Goal: Transaction & Acquisition: Purchase product/service

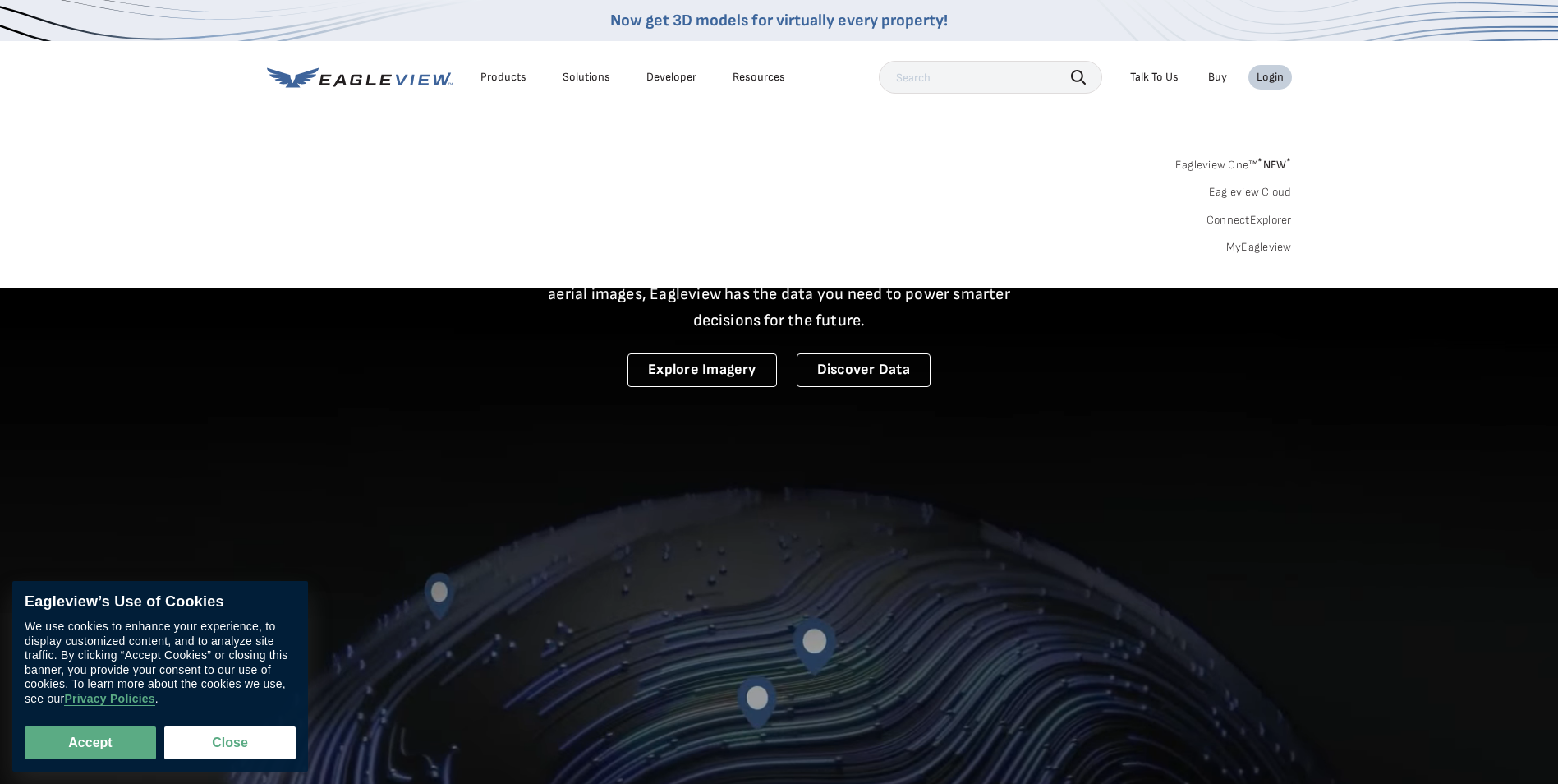
click at [1266, 250] on link "MyEagleview" at bounding box center [1259, 247] width 65 height 15
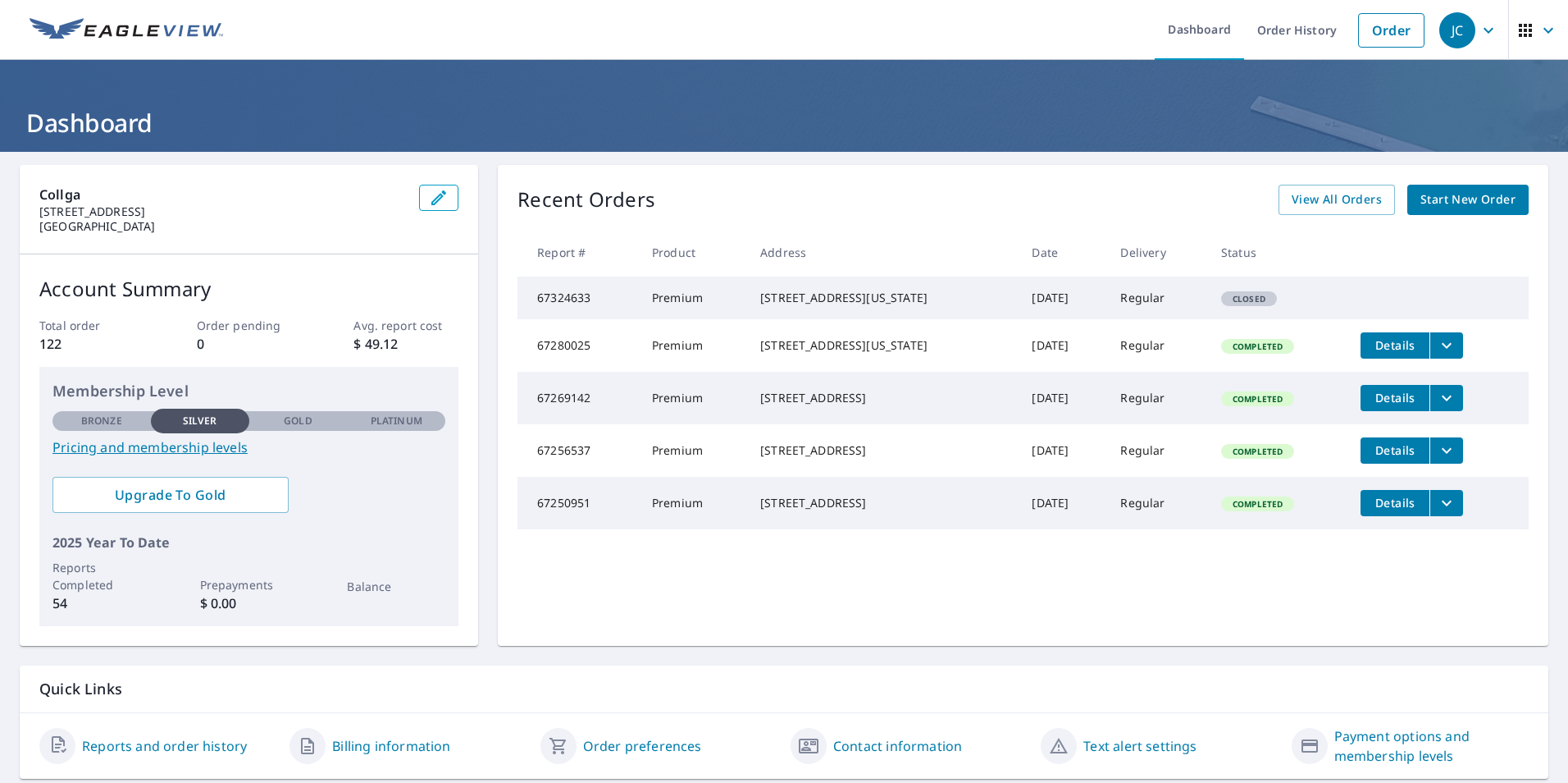
drag, startPoint x: 1004, startPoint y: 309, endPoint x: 1014, endPoint y: 308, distance: 10.0
click at [1019, 309] on td "[DATE]" at bounding box center [1063, 297] width 89 height 43
click at [1117, 301] on td "Regular" at bounding box center [1157, 297] width 100 height 43
click at [1223, 304] on span "Closed" at bounding box center [1249, 298] width 53 height 12
click at [1481, 30] on icon "button" at bounding box center [1488, 31] width 20 height 20
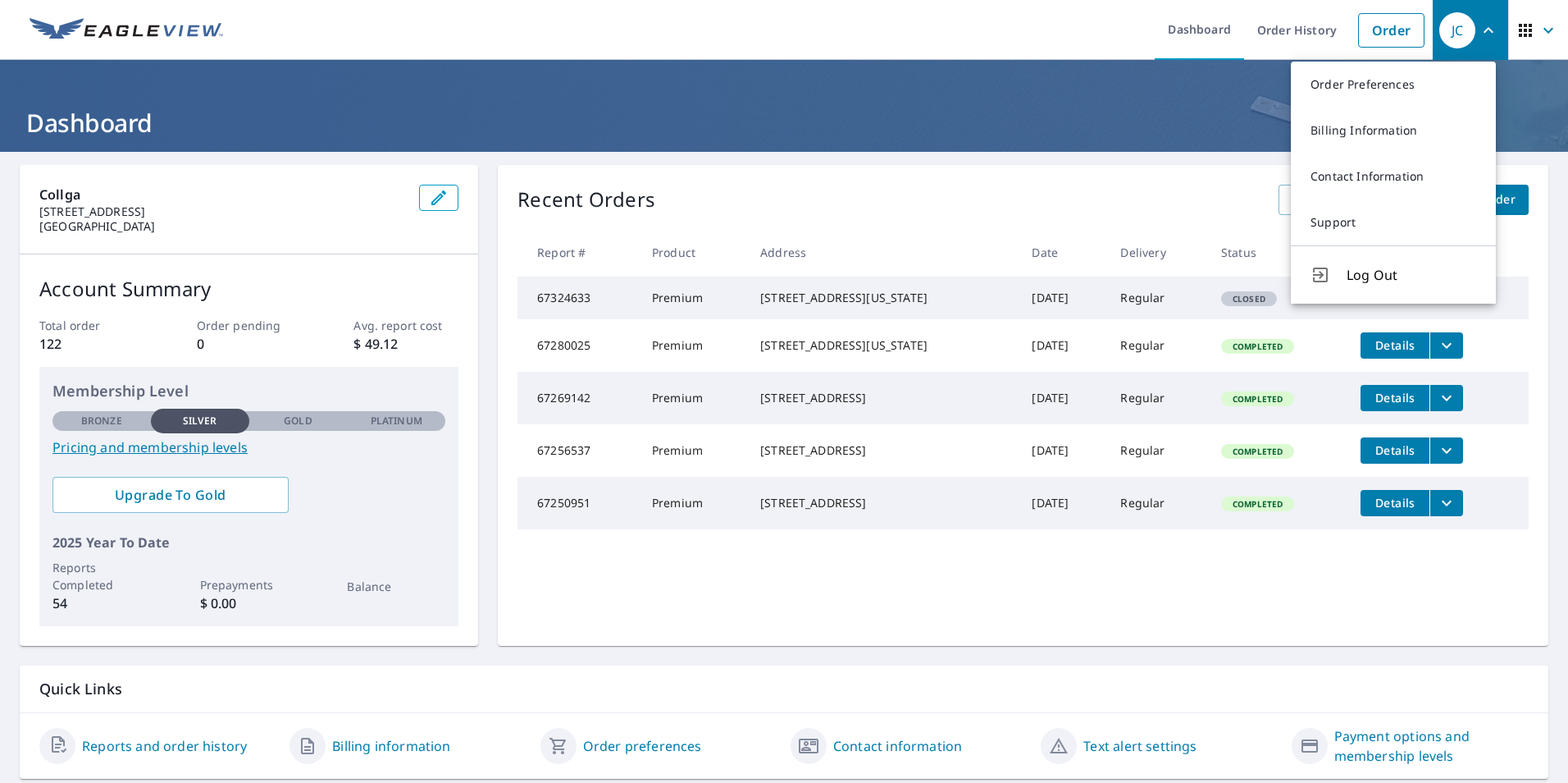
click at [1543, 32] on icon "button" at bounding box center [1548, 31] width 20 height 20
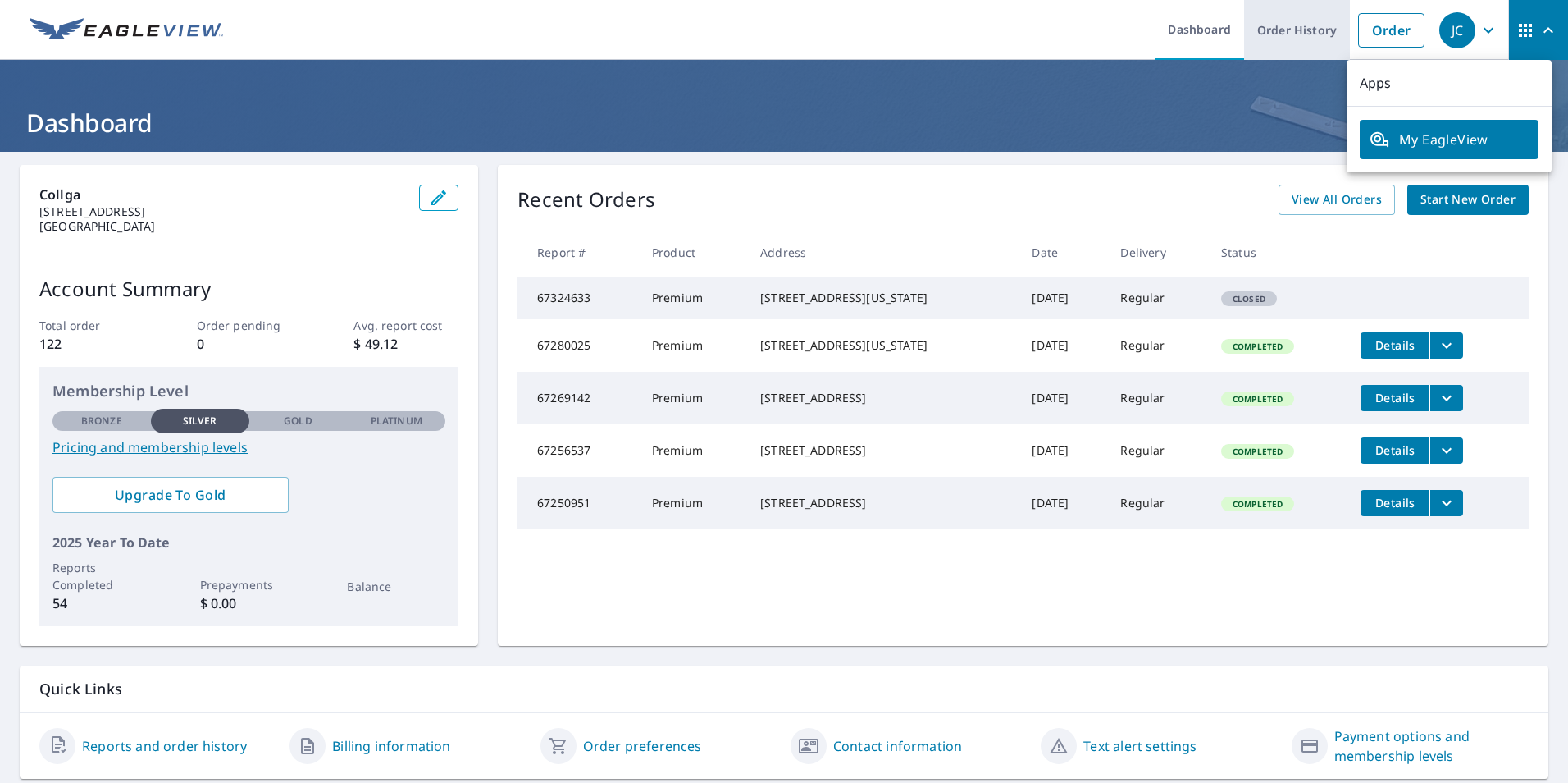
click at [1265, 38] on link "Order History" at bounding box center [1297, 30] width 106 height 60
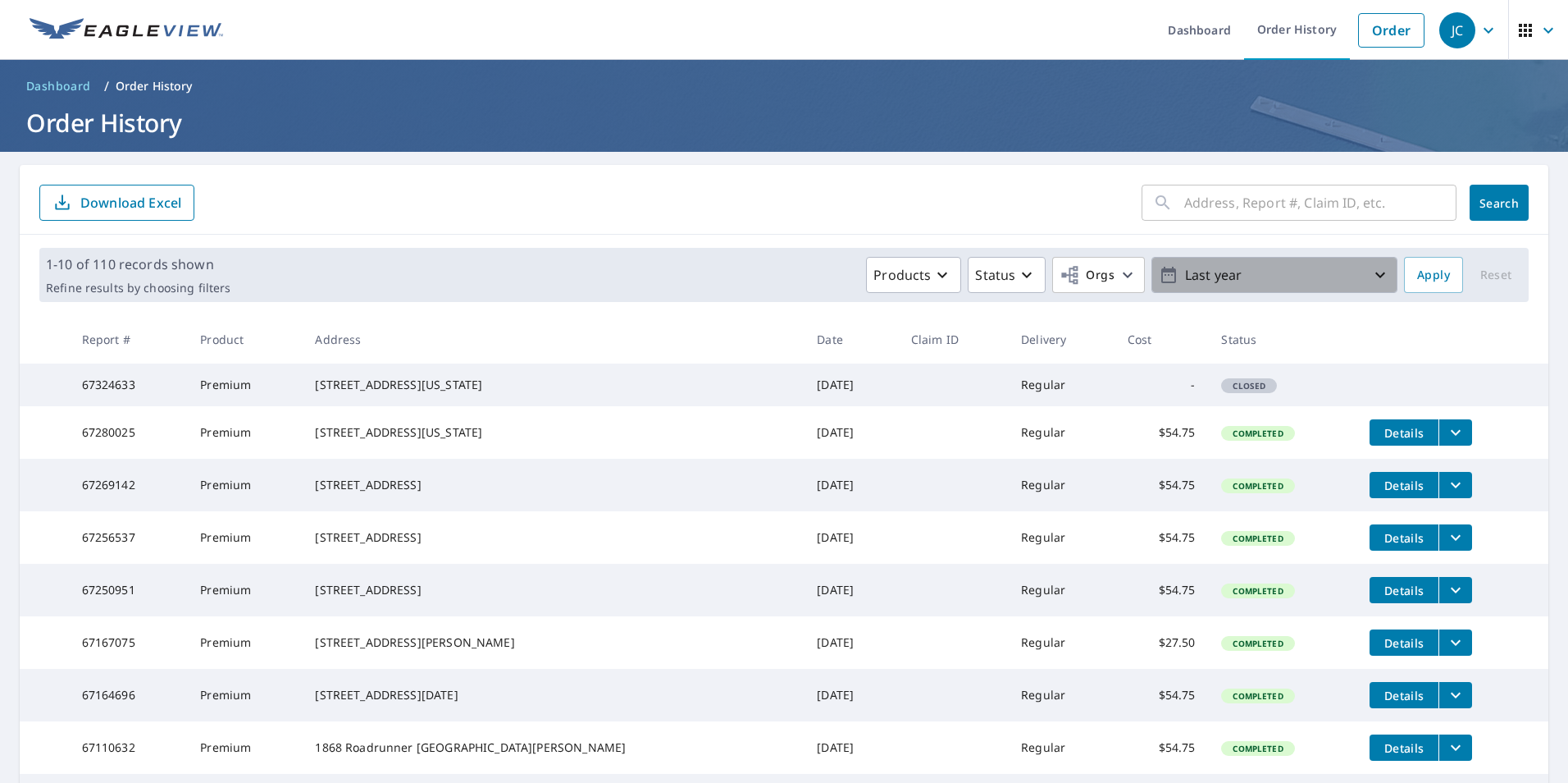
click at [1253, 277] on p "Last year" at bounding box center [1274, 275] width 192 height 29
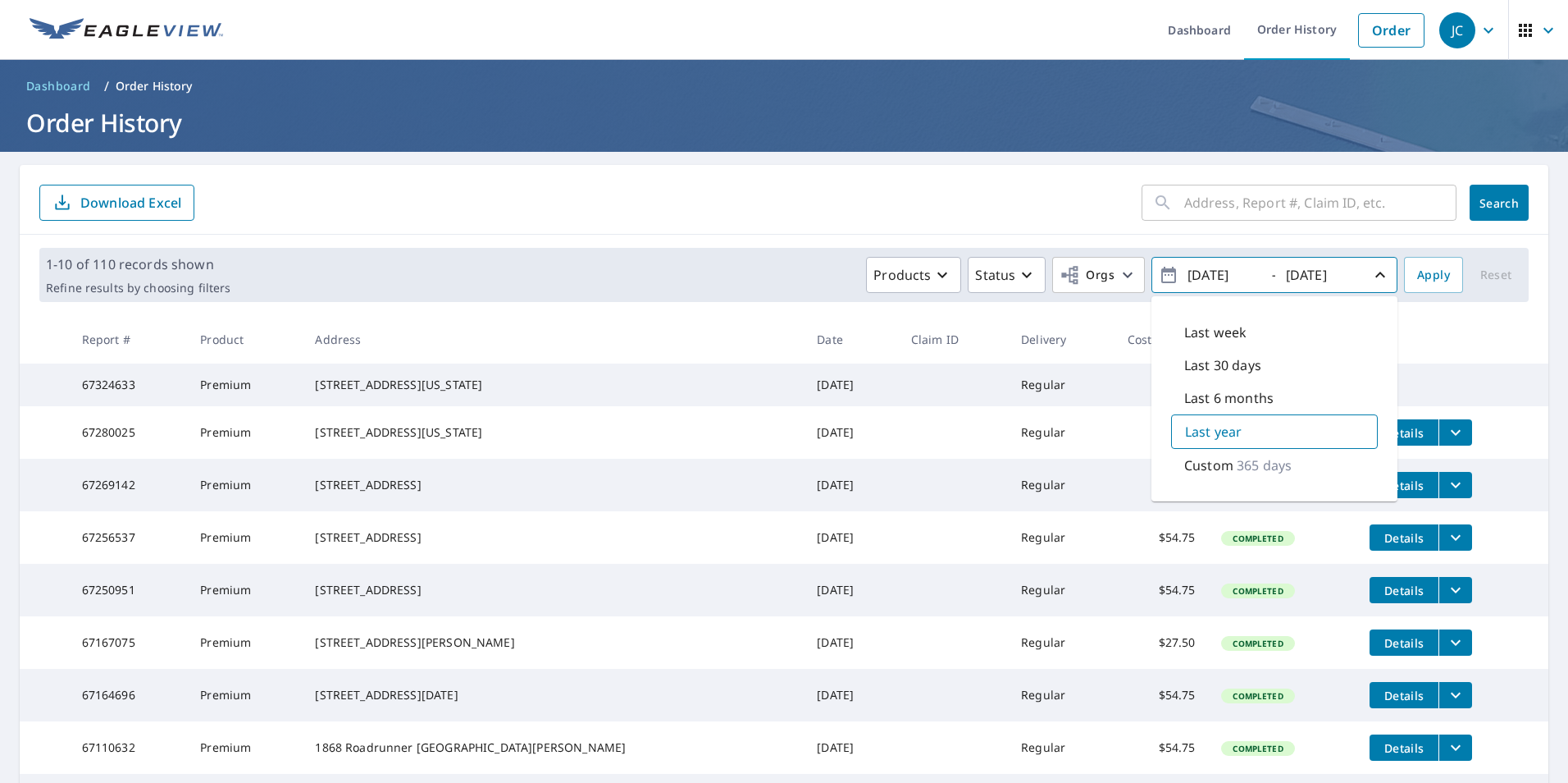
click at [1253, 277] on div "[DATE]" at bounding box center [1225, 275] width 82 height 29
click at [1017, 273] on icon "button" at bounding box center [1027, 275] width 20 height 20
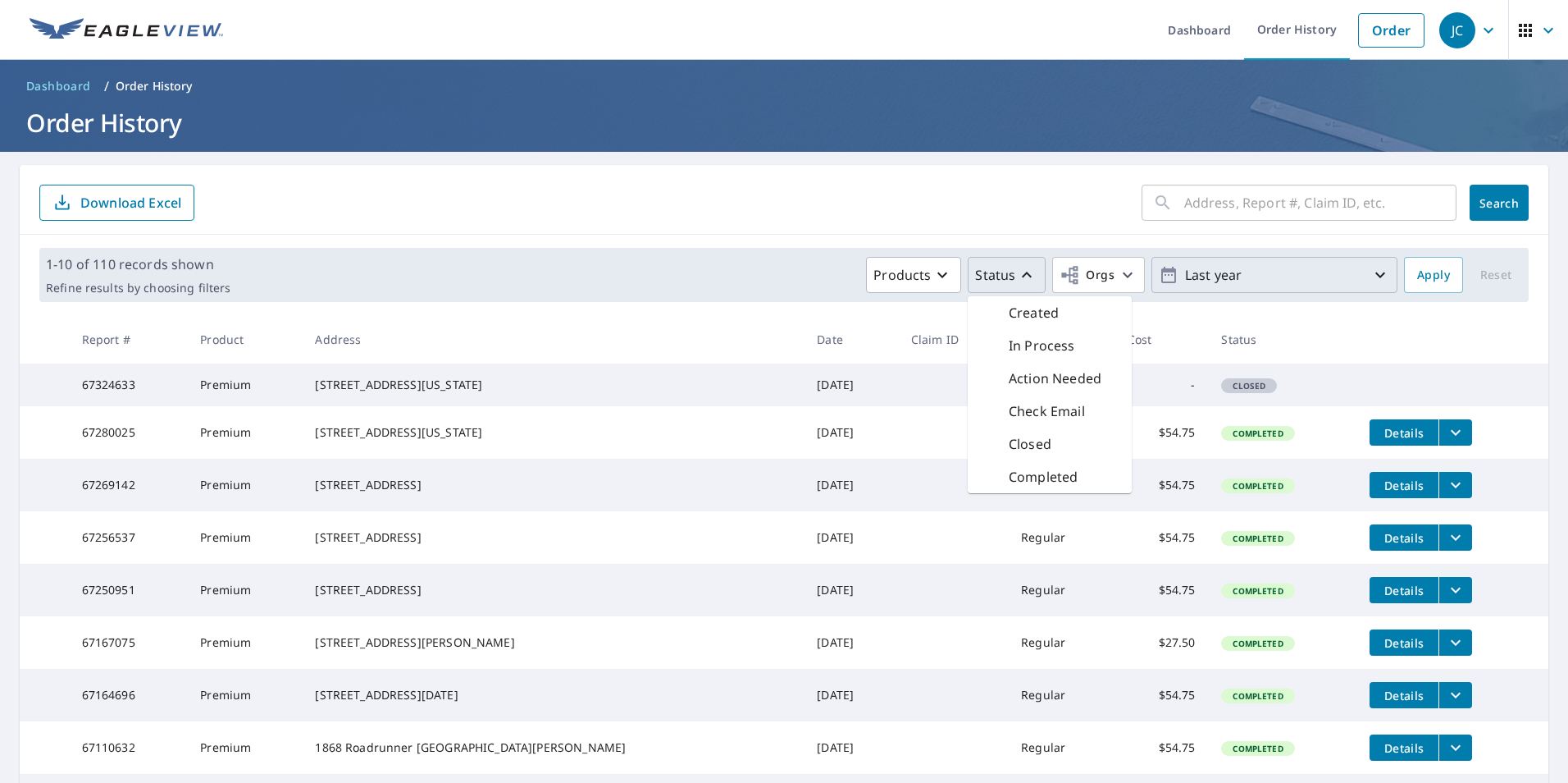
click at [1022, 438] on p "Closed" at bounding box center [1030, 444] width 43 height 20
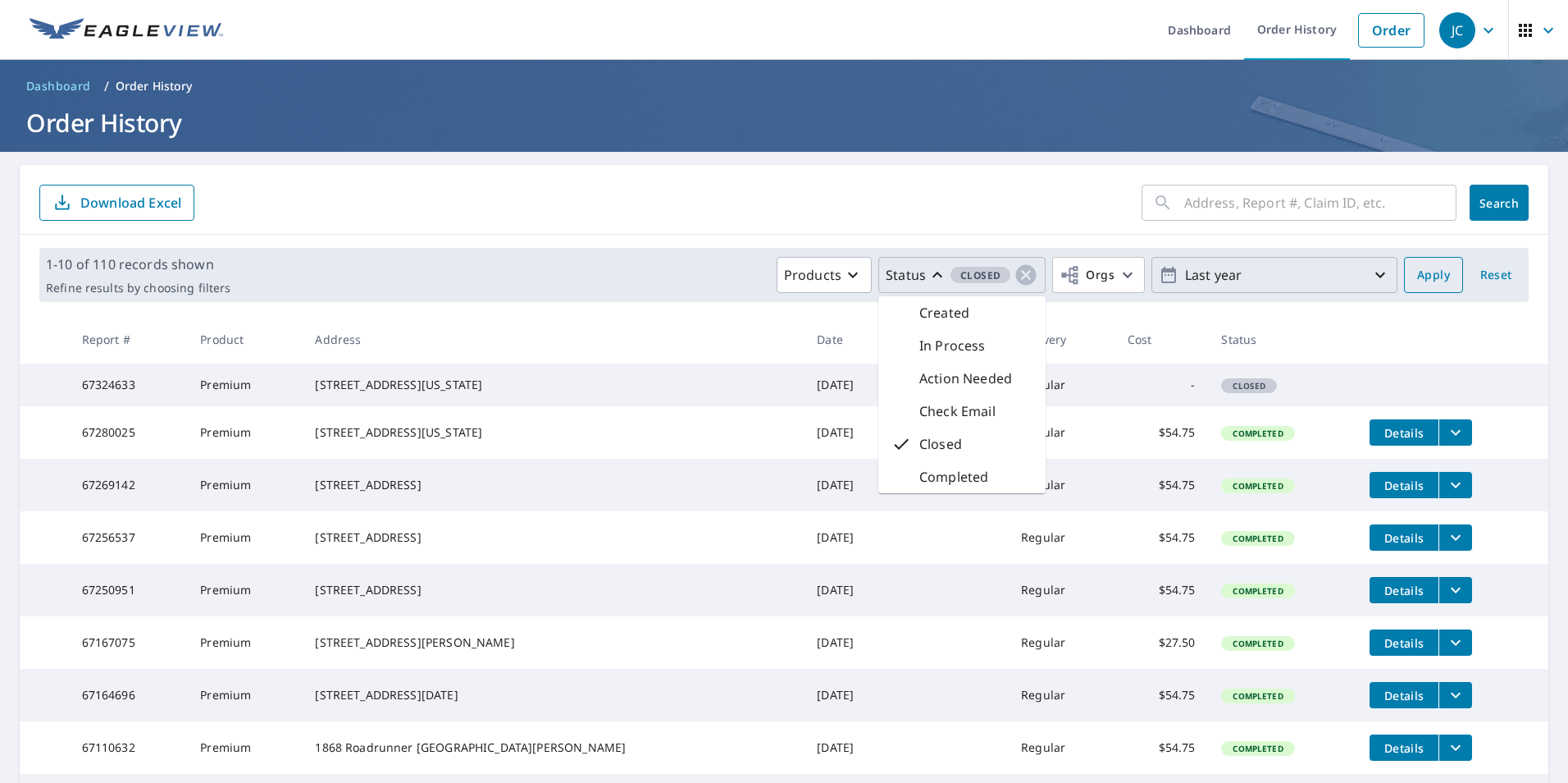
click at [1418, 275] on span "Apply" at bounding box center [1434, 275] width 33 height 21
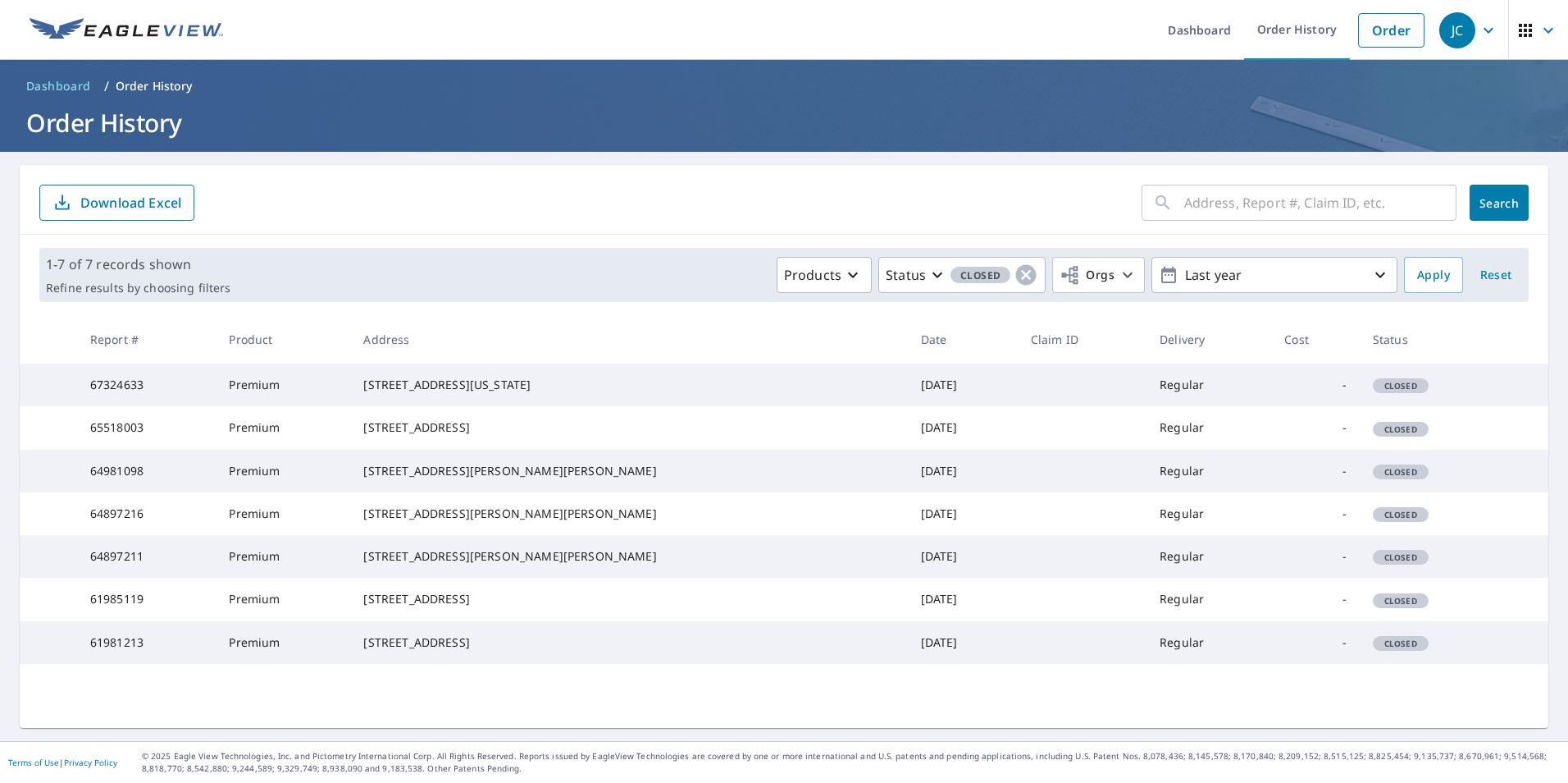
scroll to position [49, 0]
click at [68, 78] on span "Dashboard" at bounding box center [58, 86] width 64 height 16
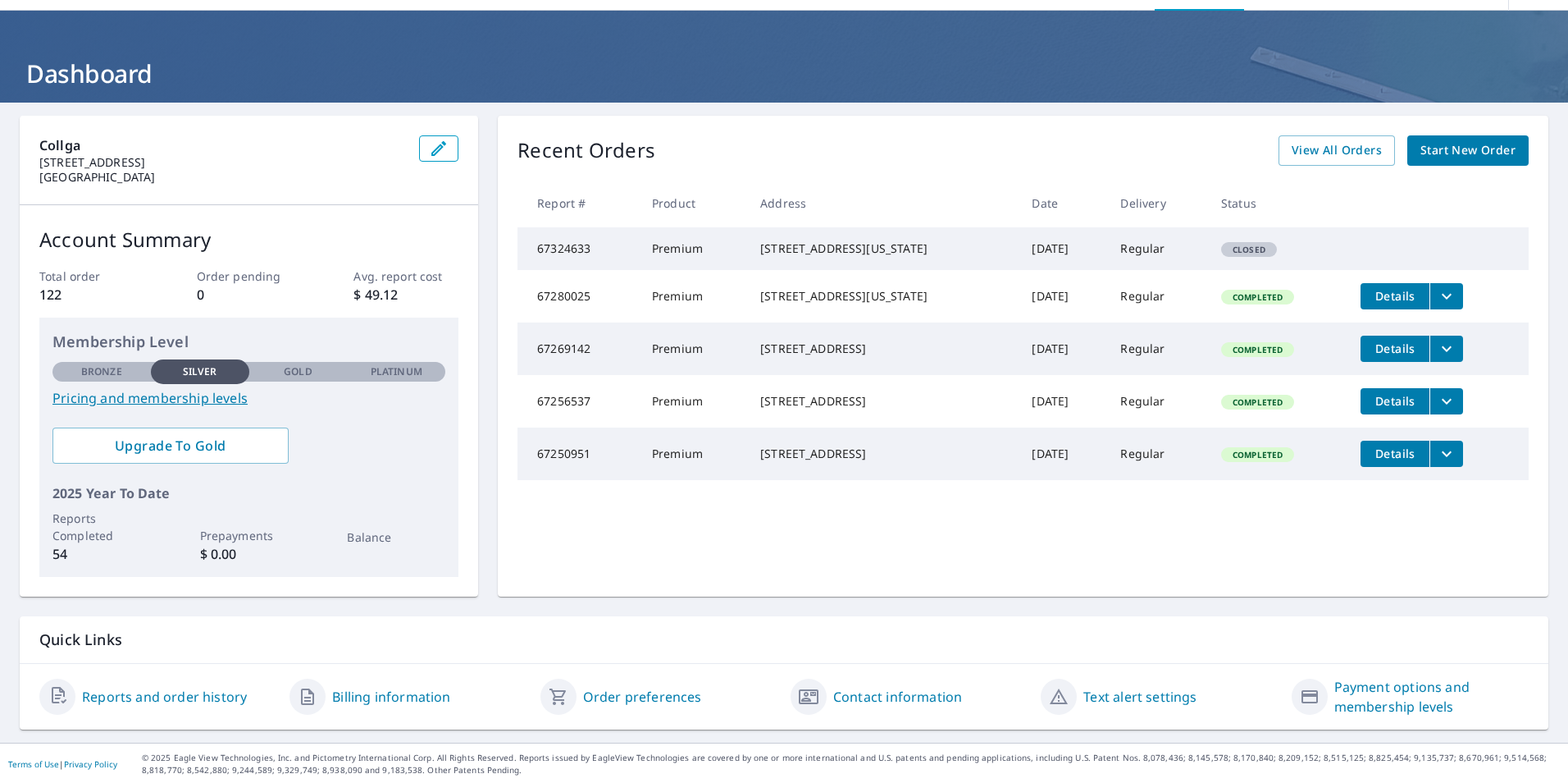
click at [1442, 306] on icon "filesDropdownBtn-67280025" at bounding box center [1446, 296] width 20 height 20
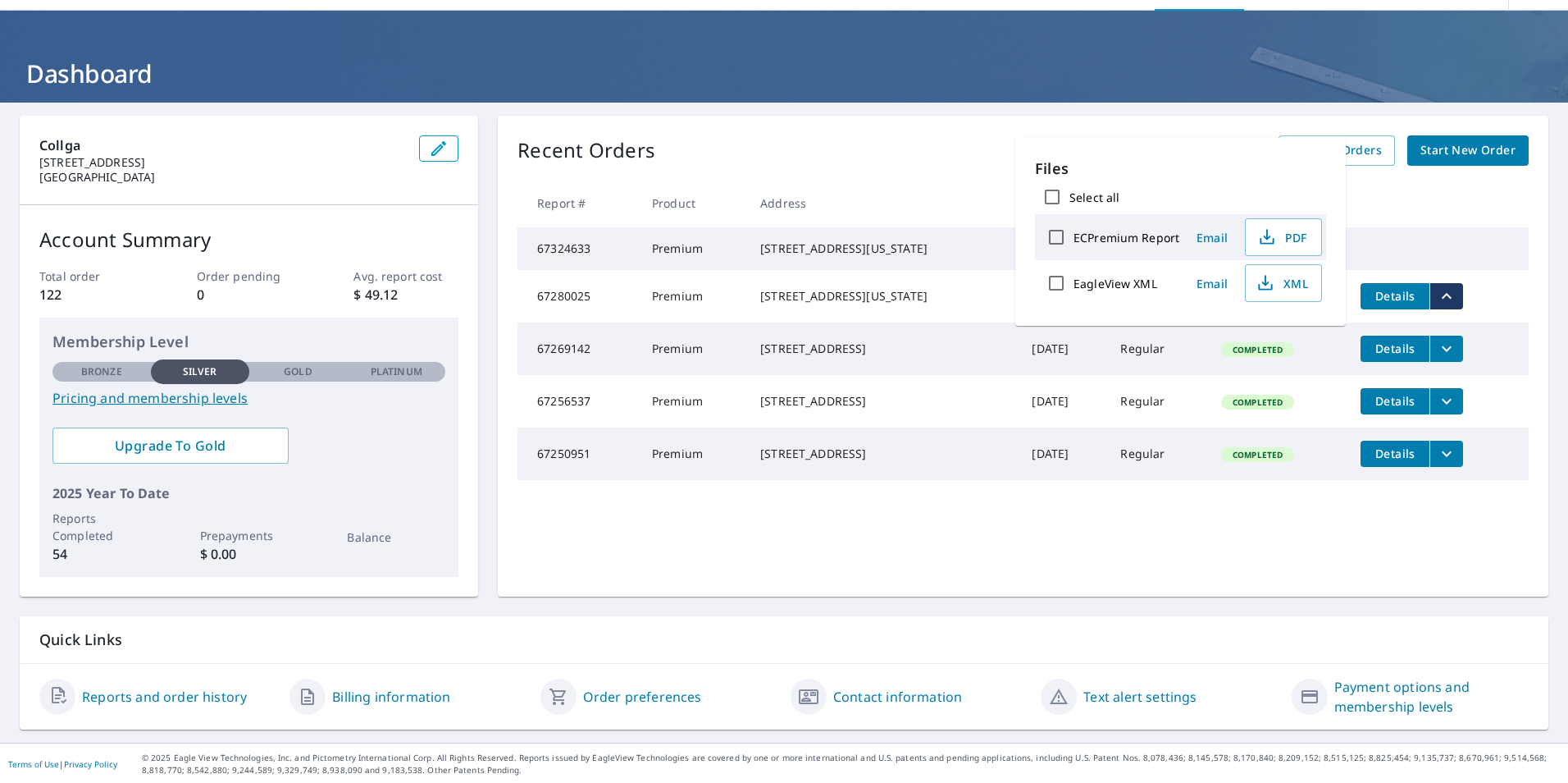
click at [1451, 220] on th at bounding box center [1438, 203] width 182 height 48
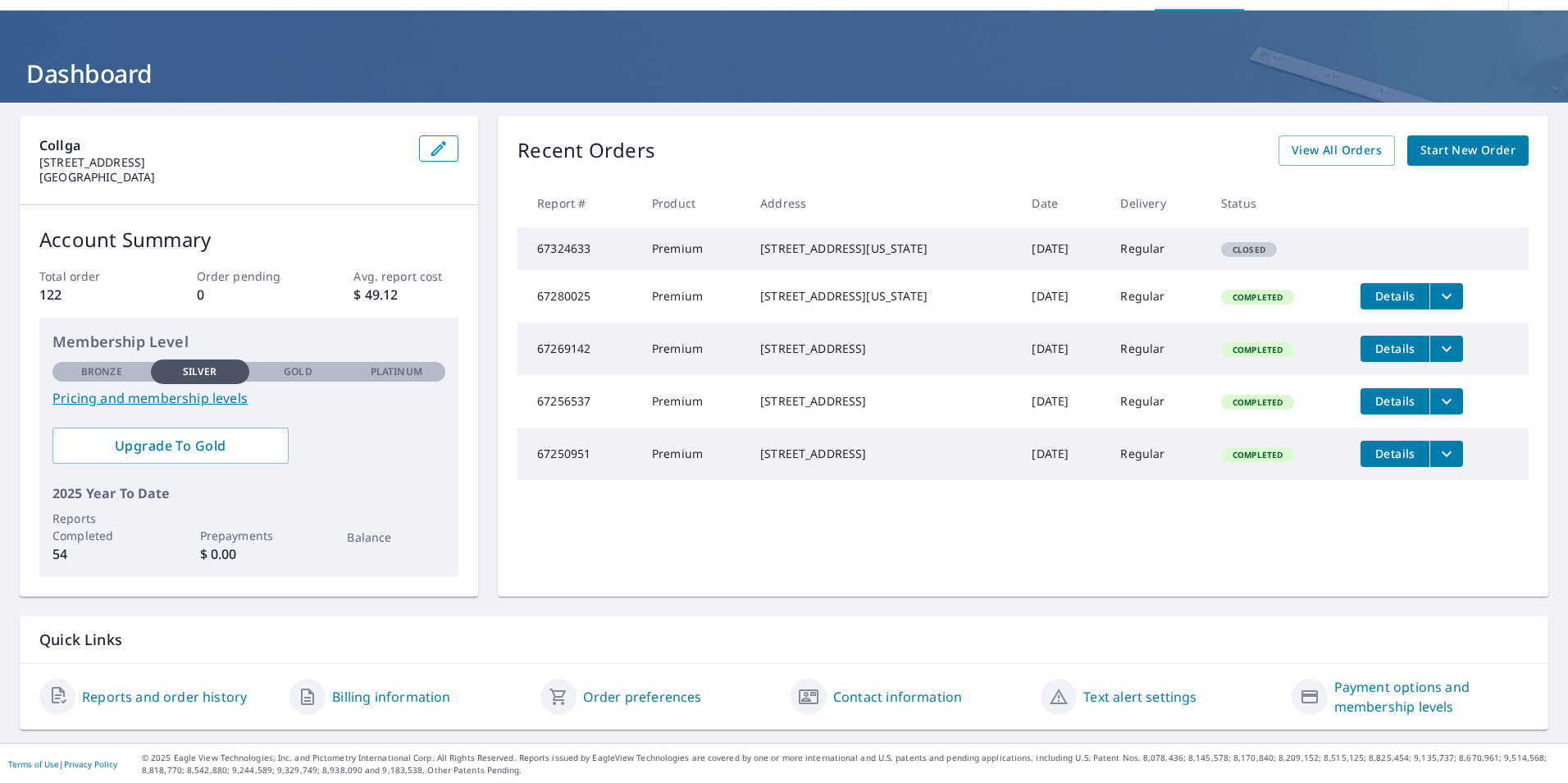
drag, startPoint x: 757, startPoint y: 245, endPoint x: 899, endPoint y: 266, distance: 143.5
click at [899, 257] on div "[STREET_ADDRESS][US_STATE]" at bounding box center [883, 249] width 245 height 16
copy div "[STREET_ADDRESS][US_STATE]"
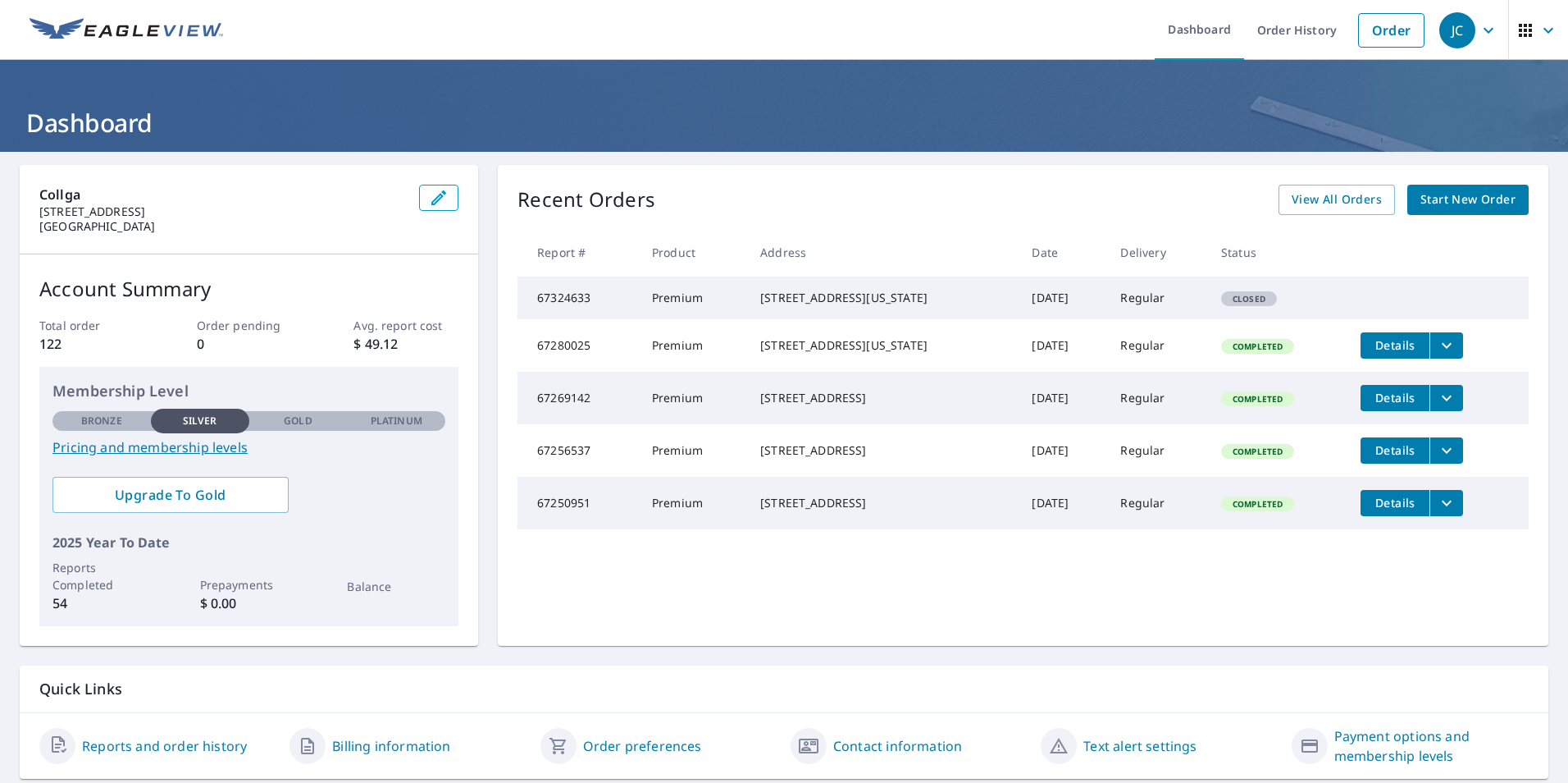
click at [862, 306] on div "[STREET_ADDRESS][US_STATE]" at bounding box center [883, 298] width 245 height 16
drag, startPoint x: 883, startPoint y: 320, endPoint x: 748, endPoint y: 301, distance: 136.3
click at [748, 301] on td "[STREET_ADDRESS][US_STATE]" at bounding box center [883, 297] width 271 height 43
copy div "[STREET_ADDRESS][US_STATE]"
click at [1456, 188] on link "Start New Order" at bounding box center [1468, 199] width 122 height 30
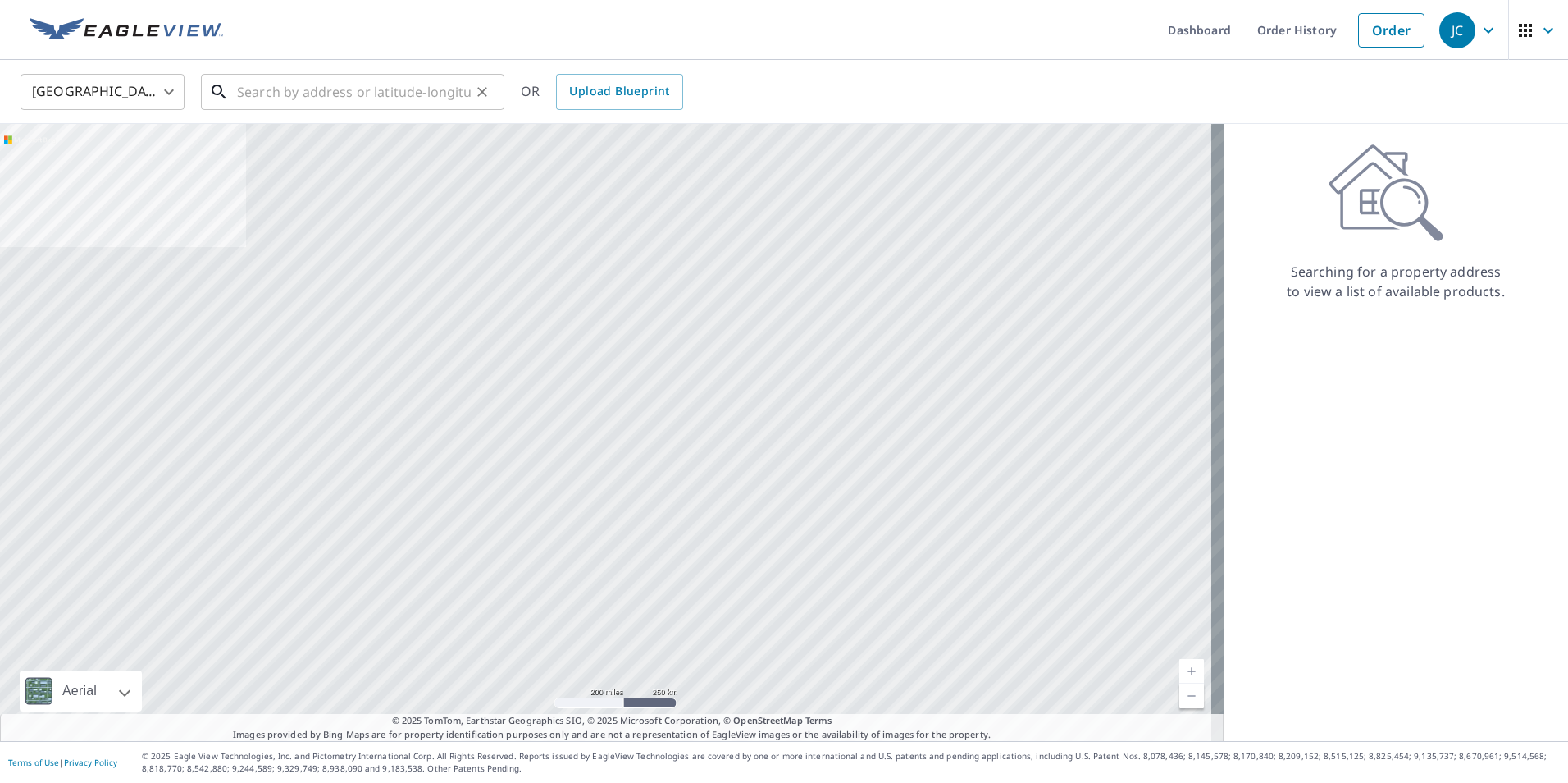
click at [428, 88] on input "text" at bounding box center [353, 92] width 233 height 46
paste input "[STREET_ADDRESS][US_STATE]"
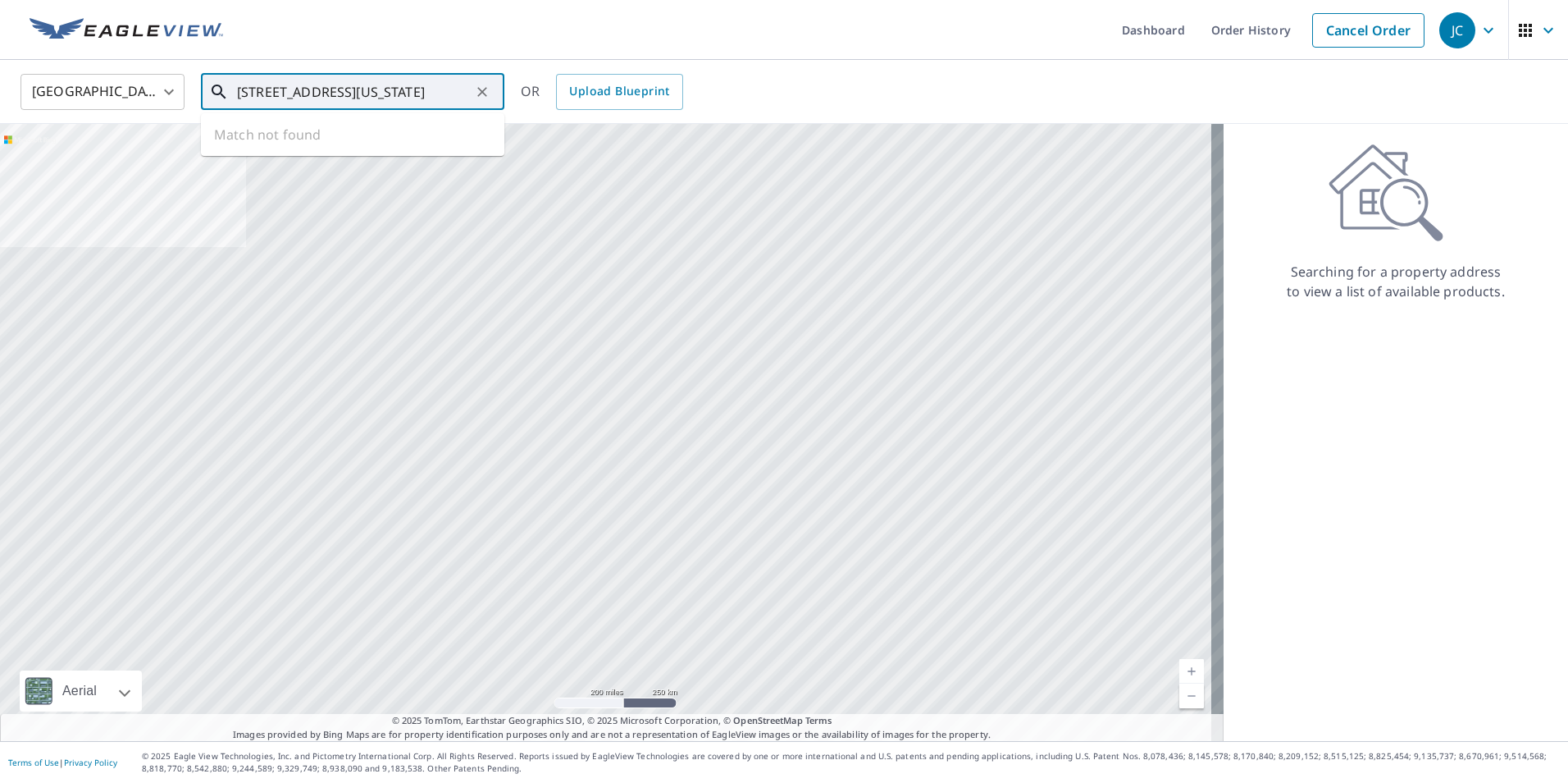
scroll to position [0, 40]
click at [331, 149] on p "[US_STATE][GEOGRAPHIC_DATA]" at bounding box center [362, 157] width 258 height 16
type input "[STREET_ADDRESS][US_STATE]"
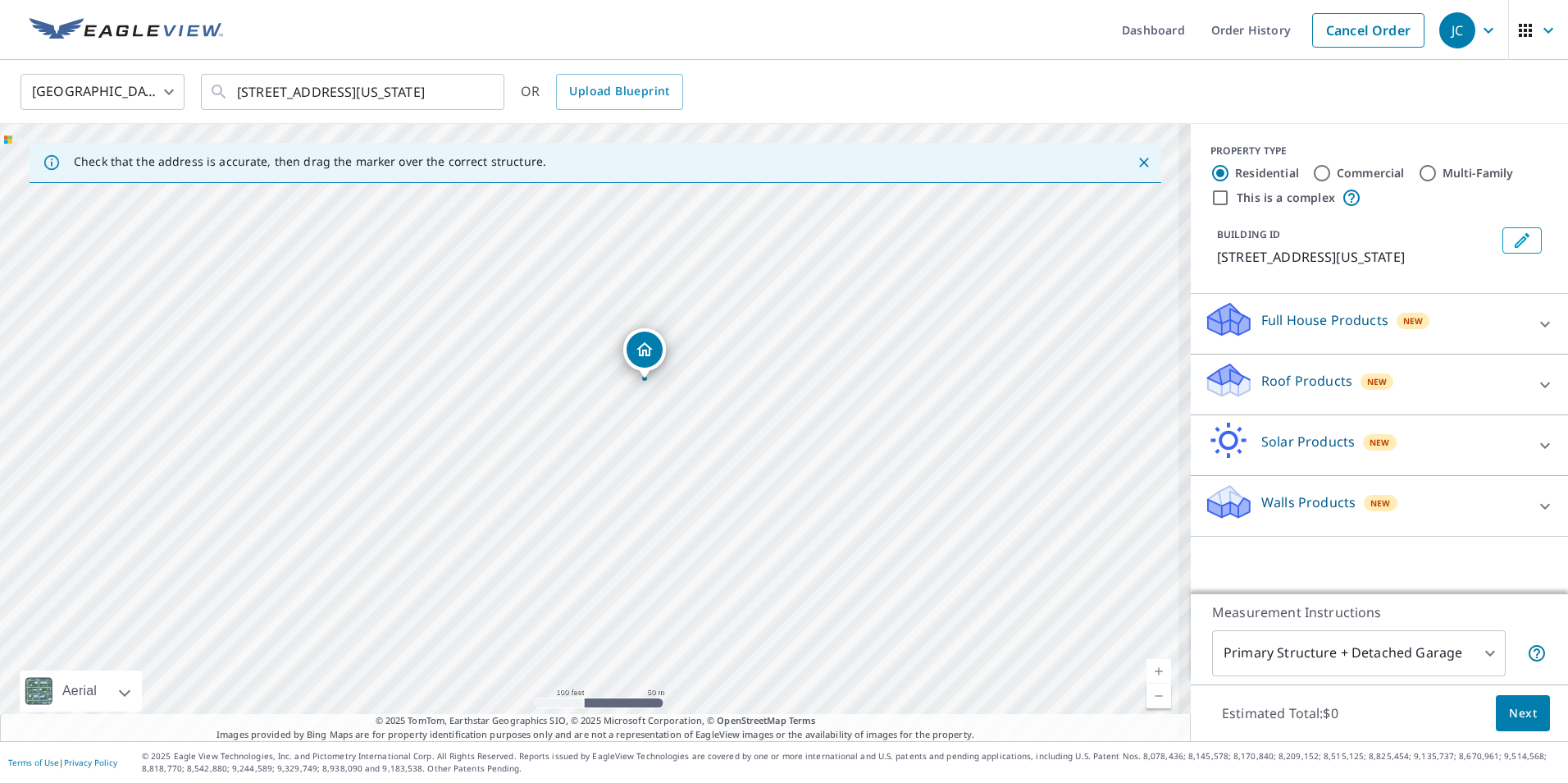
drag, startPoint x: 580, startPoint y: 529, endPoint x: 639, endPoint y: 466, distance: 86.3
click at [640, 471] on div "[STREET_ADDRESS][US_STATE]" at bounding box center [595, 431] width 1190 height 617
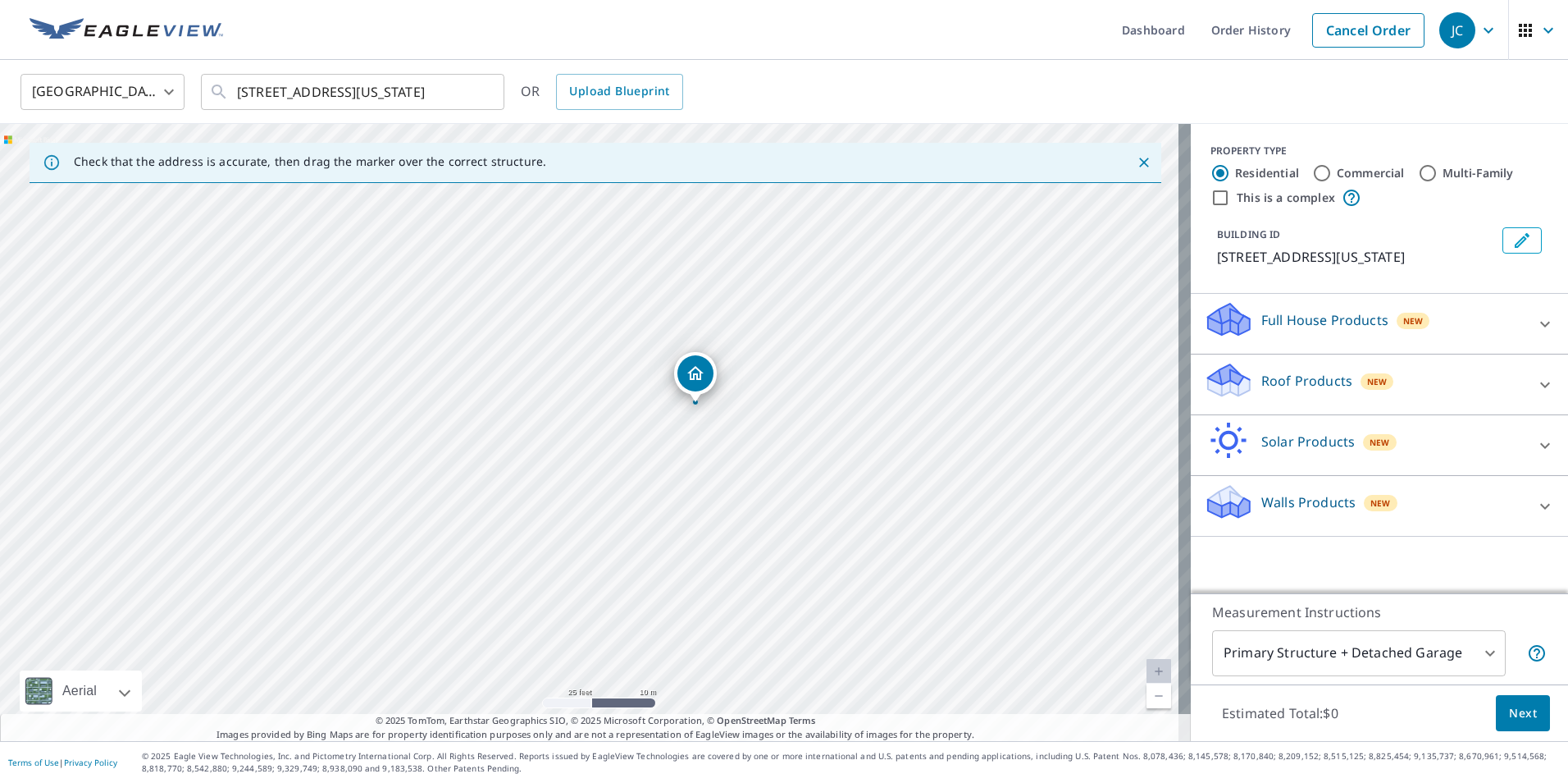
drag, startPoint x: 749, startPoint y: 404, endPoint x: 756, endPoint y: 392, distance: 13.9
click at [756, 394] on div "[STREET_ADDRESS][US_STATE]" at bounding box center [595, 431] width 1190 height 617
click at [1304, 391] on p "Roof Products" at bounding box center [1307, 381] width 91 height 20
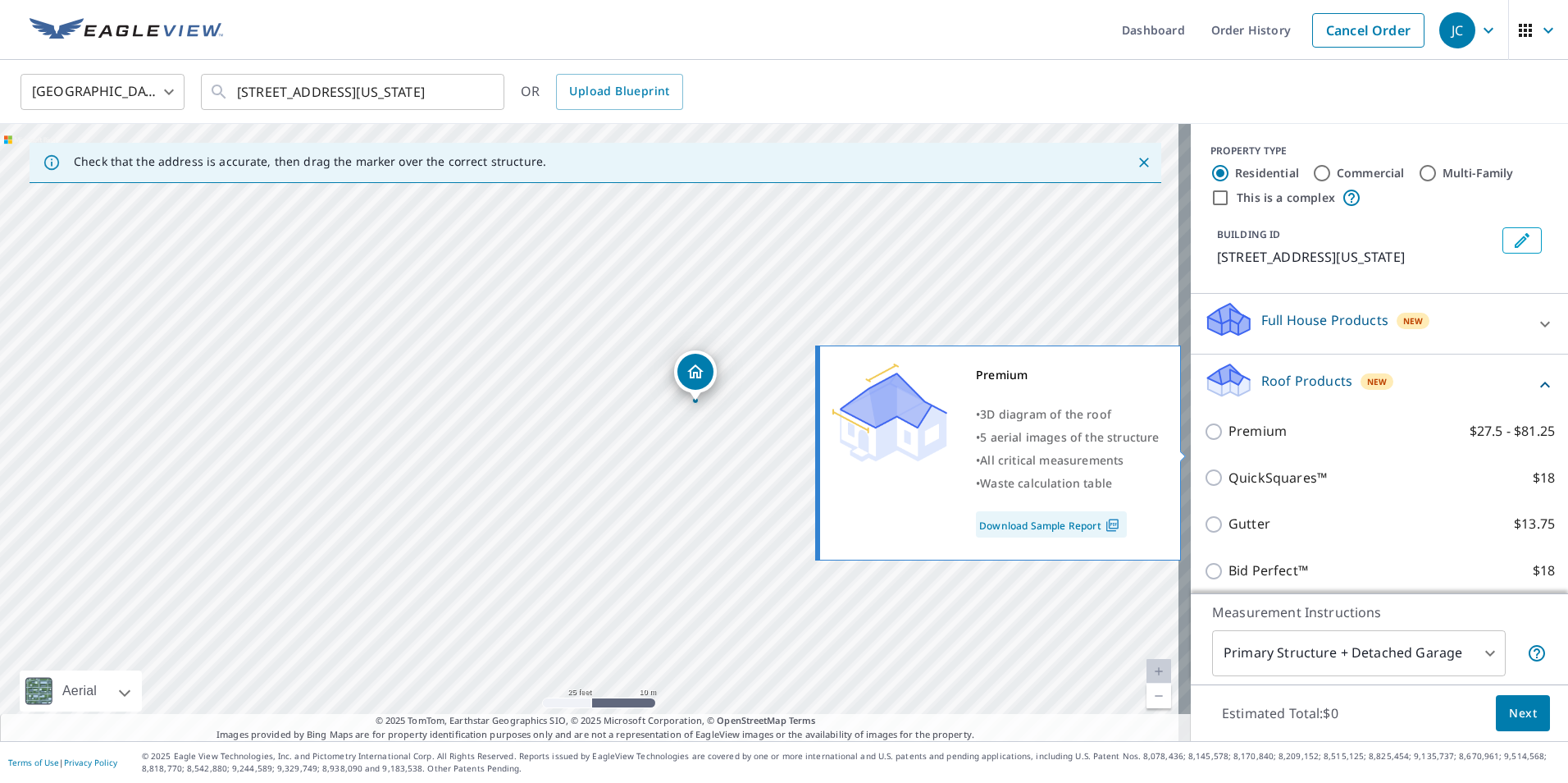
click at [1228, 441] on p "Premium" at bounding box center [1257, 431] width 58 height 21
click at [1228, 441] on input "Premium $27.5 - $81.25" at bounding box center [1216, 431] width 25 height 20
checkbox input "true"
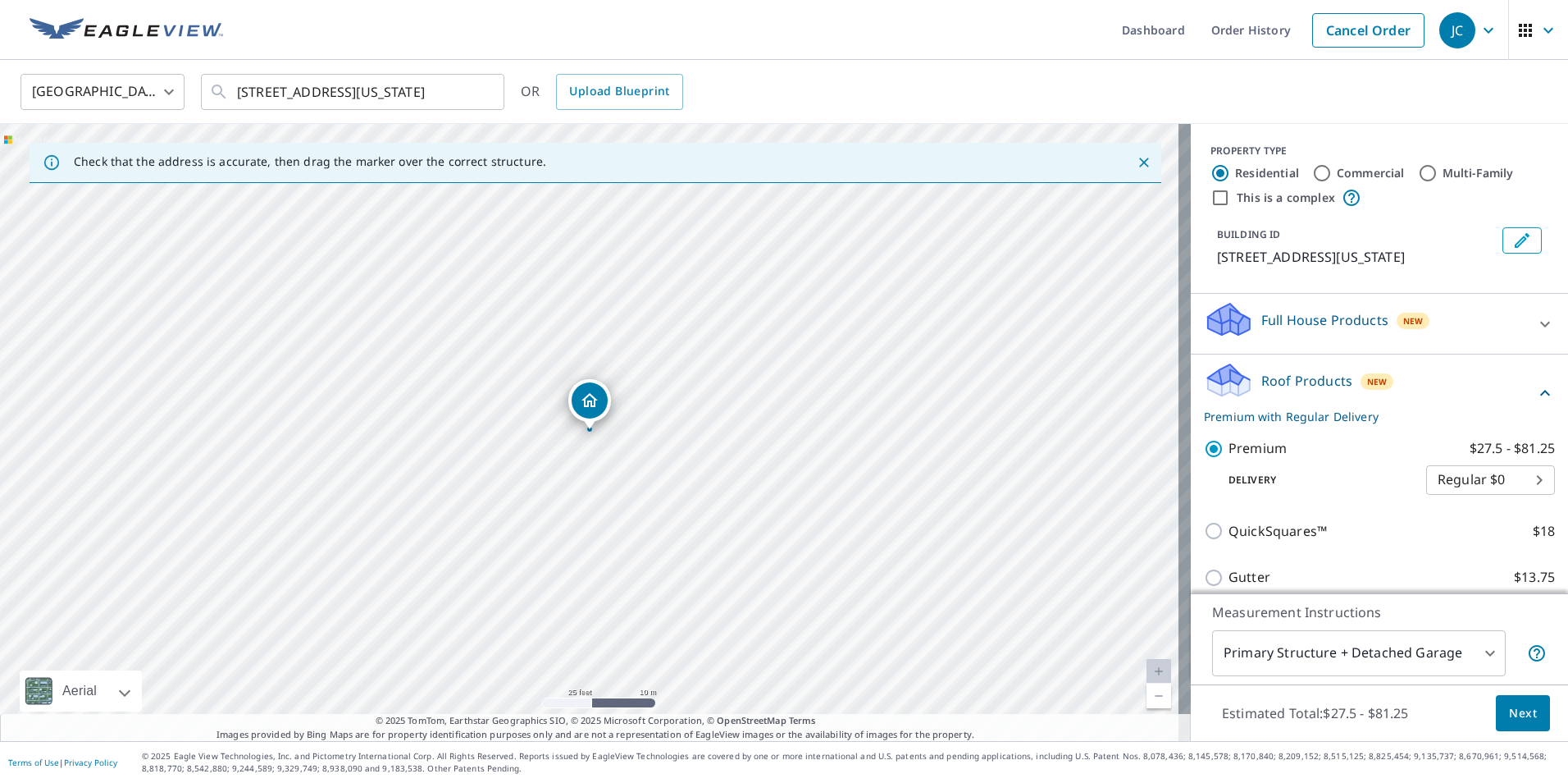
scroll to position [82, 0]
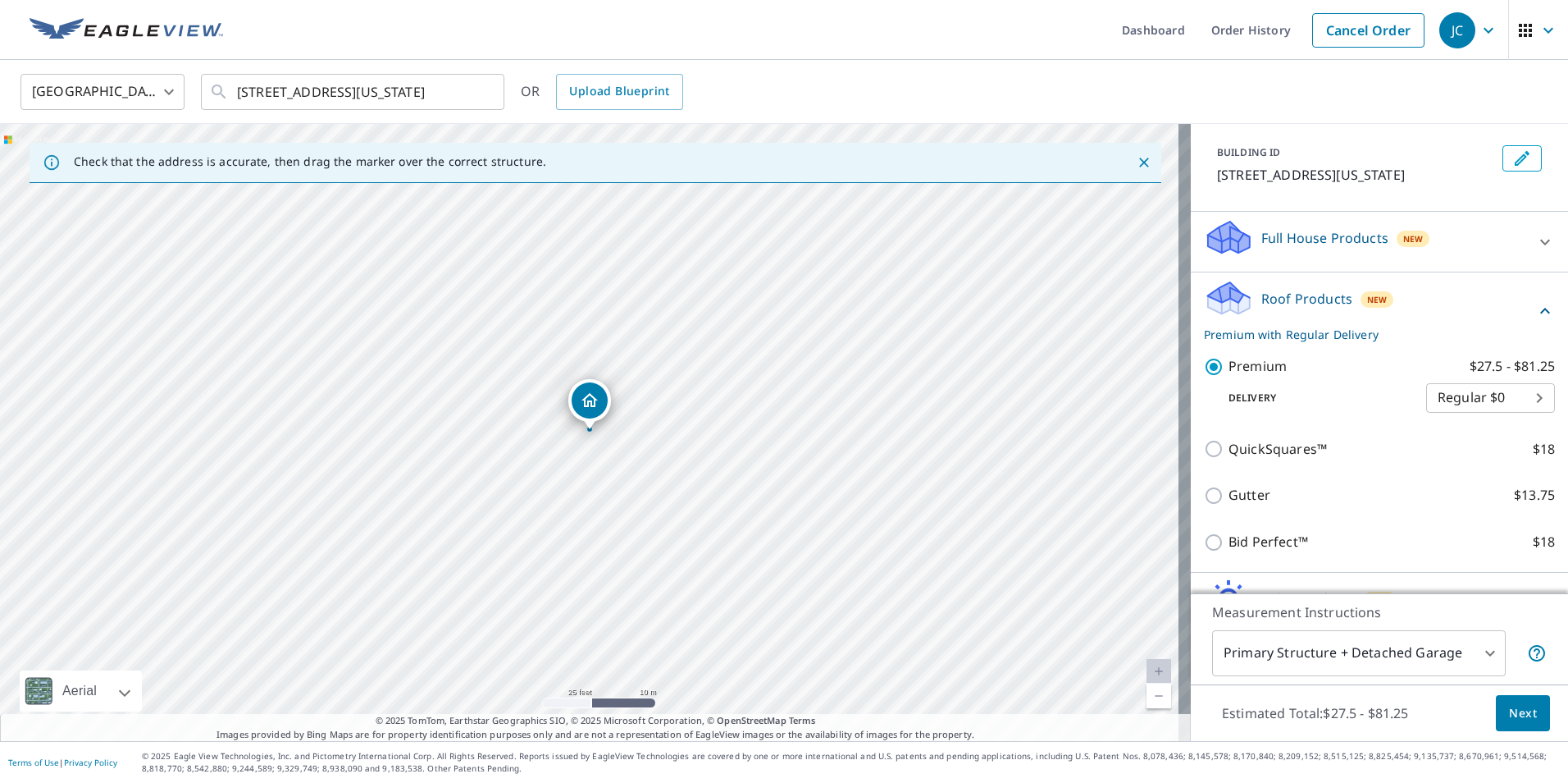
click at [1509, 703] on span "Next" at bounding box center [1523, 713] width 28 height 21
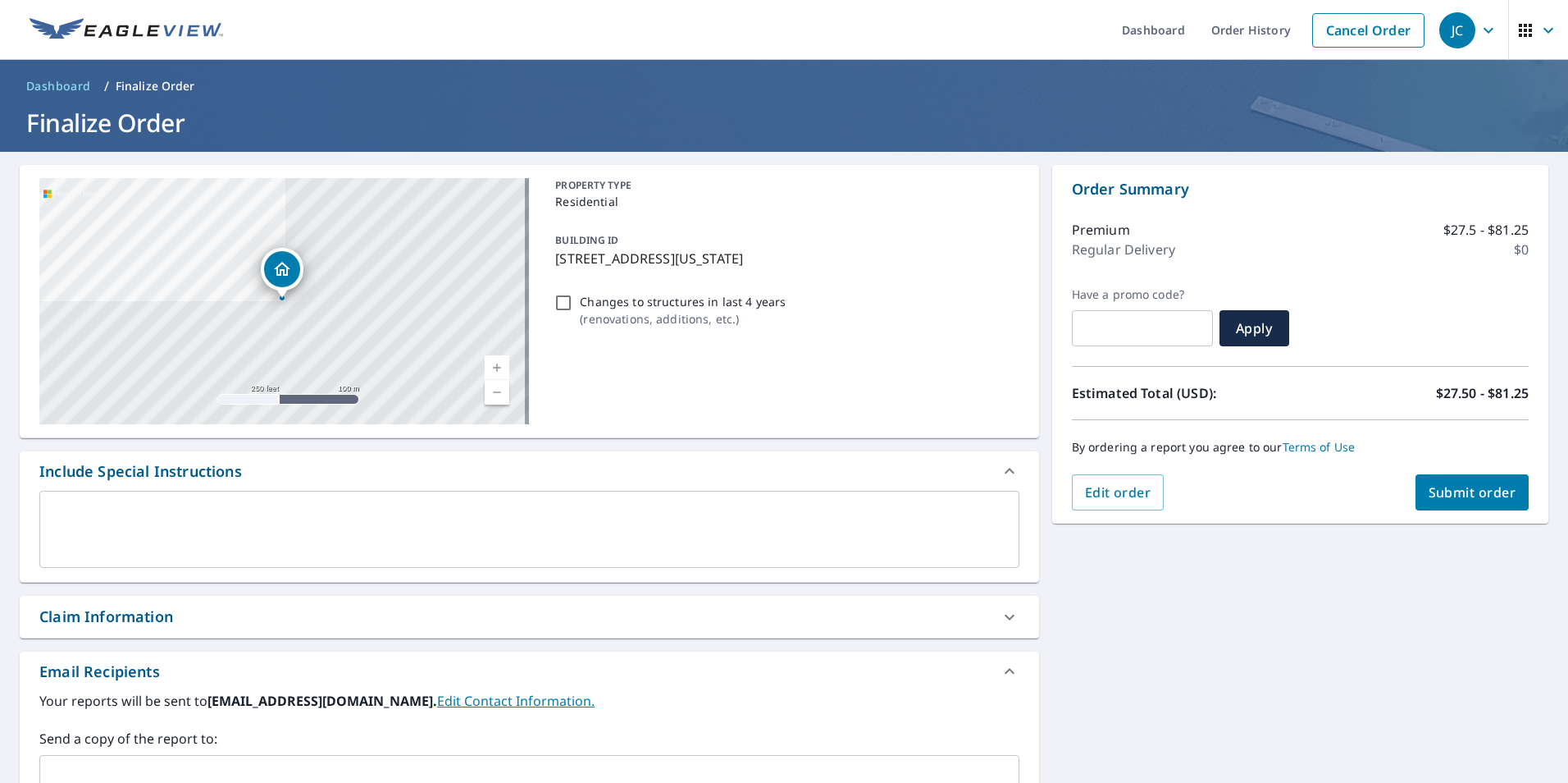
click at [1451, 493] on span "Submit order" at bounding box center [1472, 492] width 88 height 18
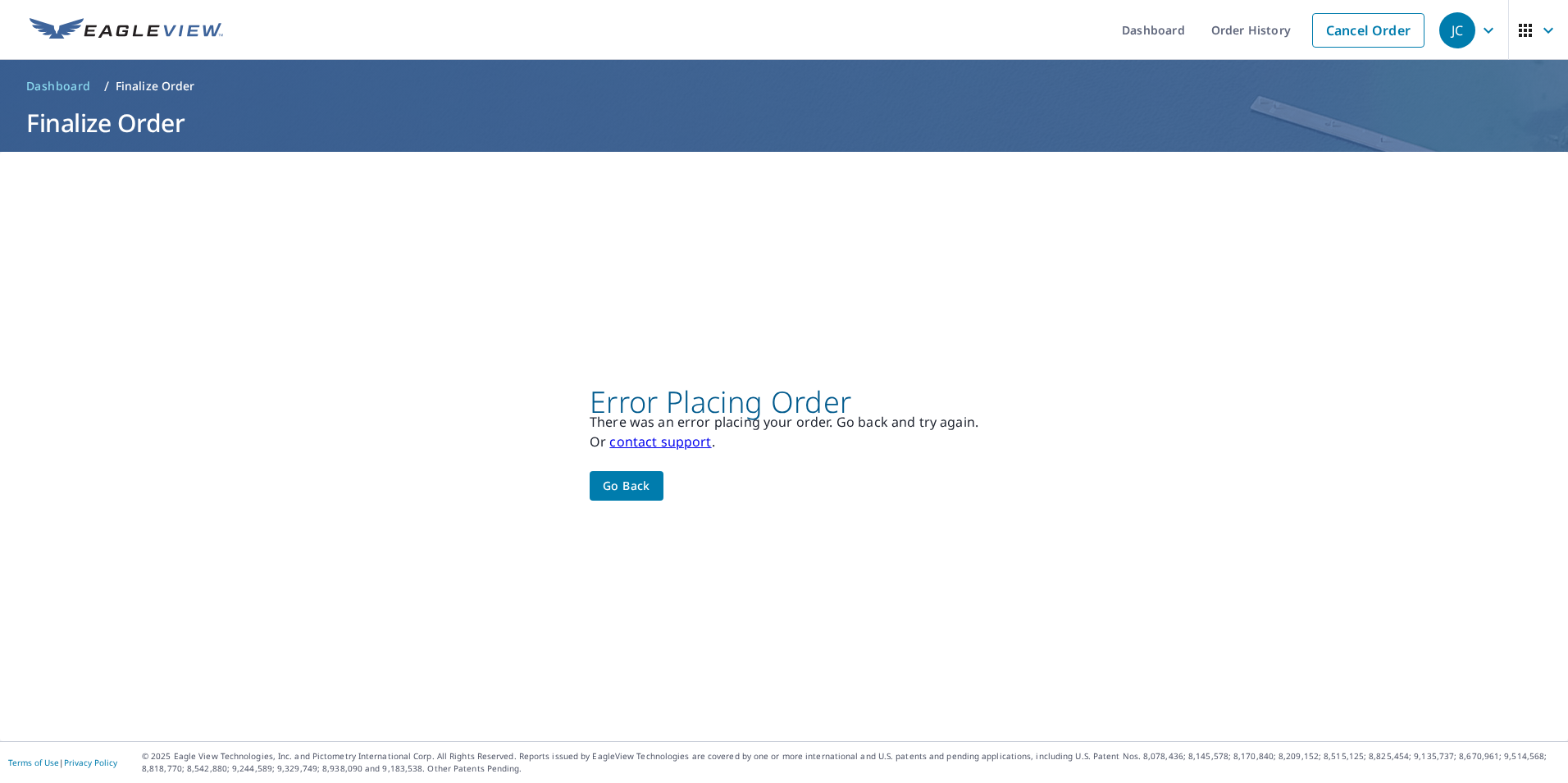
click at [666, 444] on link "contact support" at bounding box center [660, 441] width 102 height 18
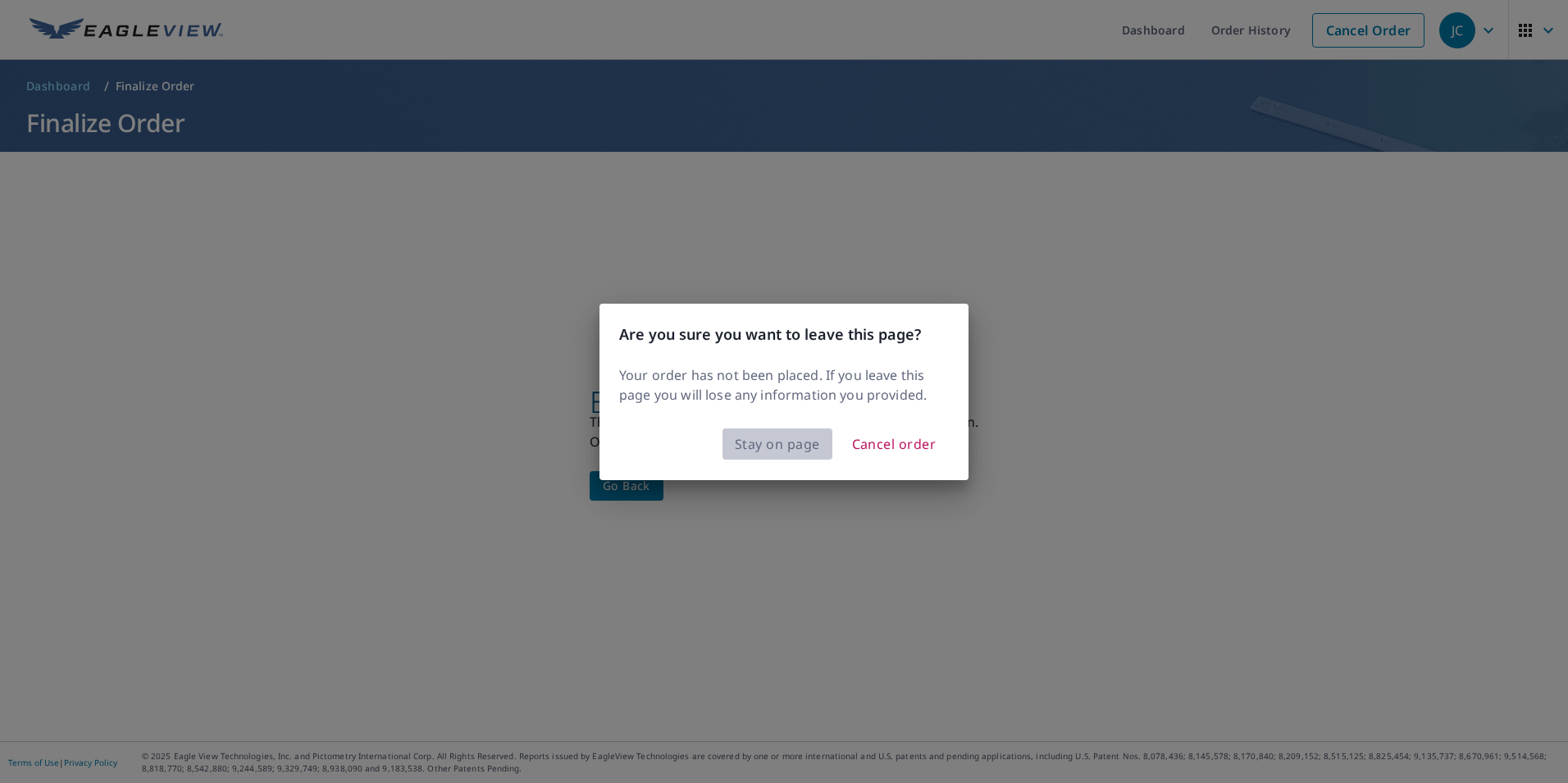
click at [791, 444] on span "Stay on page" at bounding box center [777, 443] width 85 height 23
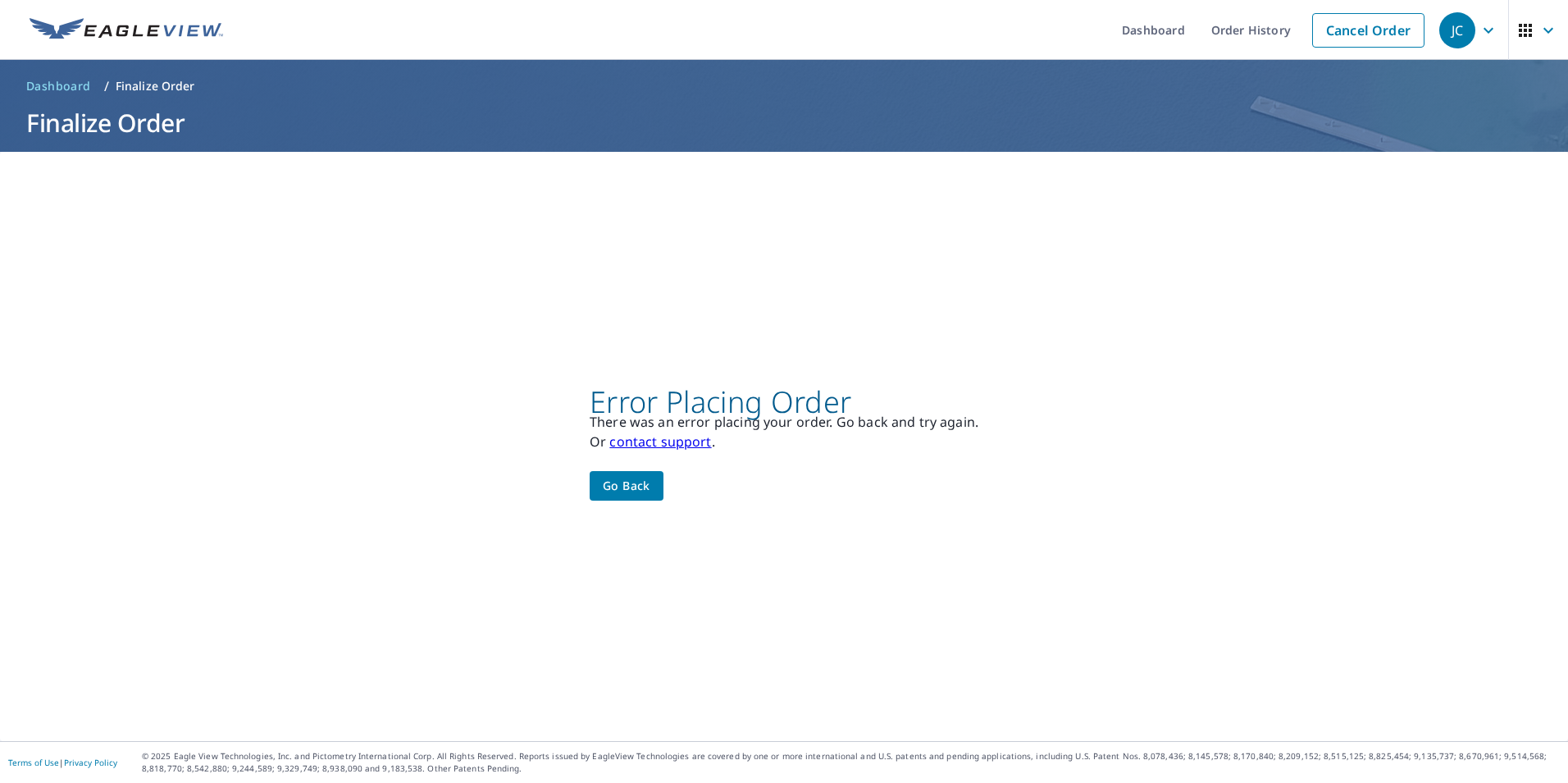
click at [648, 437] on link "contact support" at bounding box center [660, 441] width 102 height 18
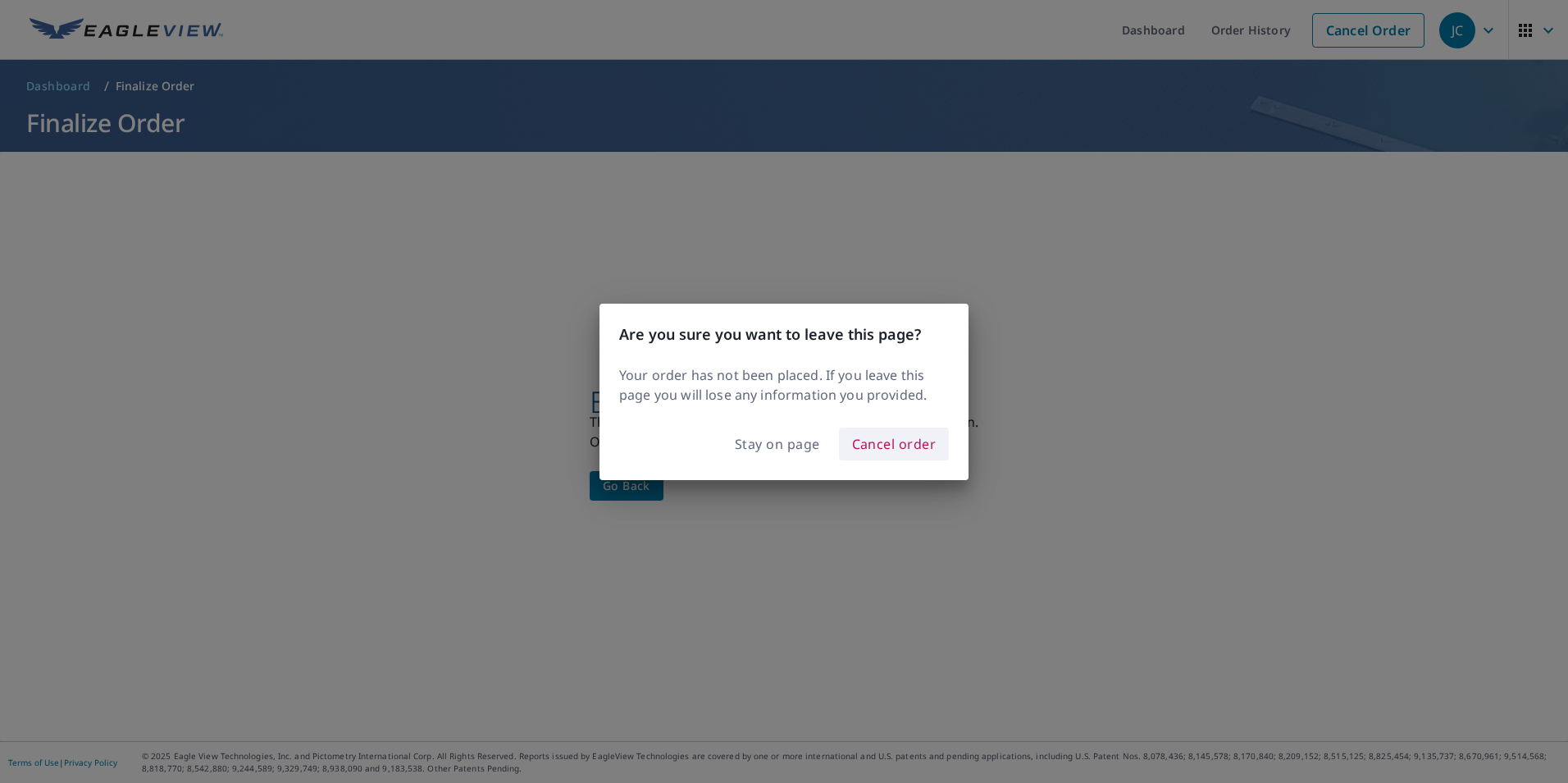
click at [859, 441] on span "Cancel order" at bounding box center [893, 443] width 84 height 23
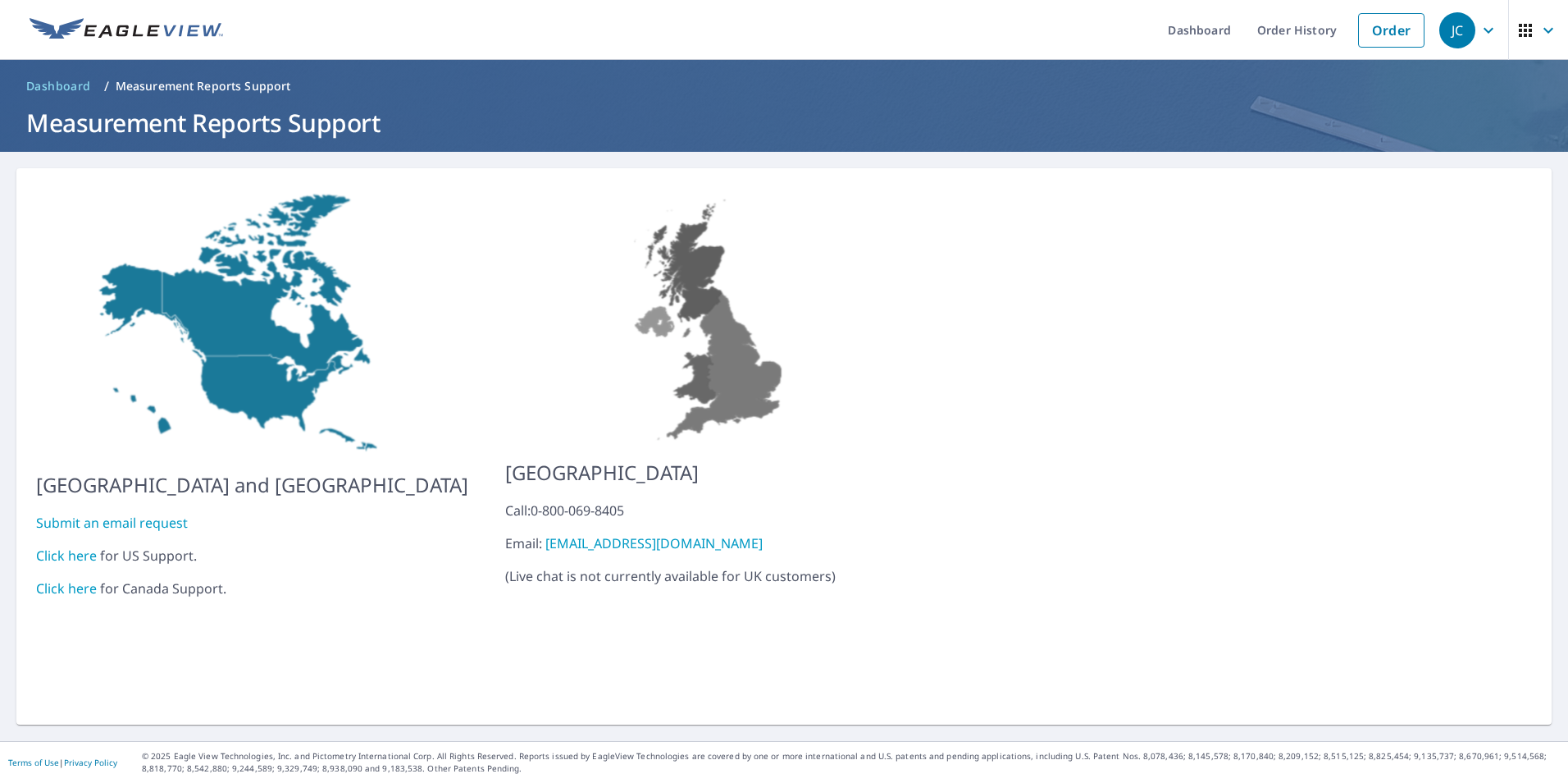
click at [66, 546] on link "Click here" at bounding box center [66, 555] width 61 height 18
